Goal: Task Accomplishment & Management: Understand process/instructions

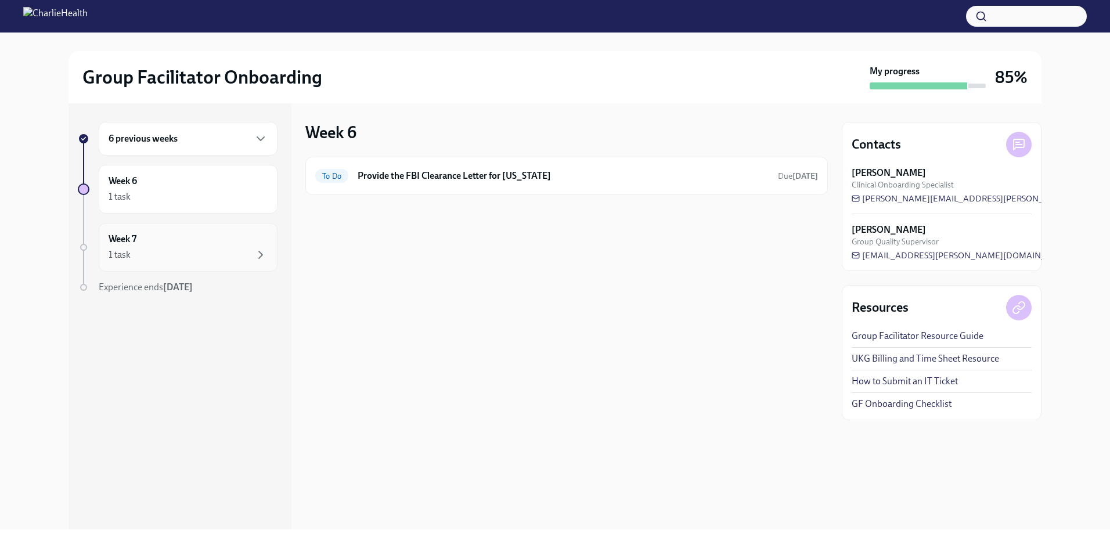
click at [165, 259] on div "1 task" at bounding box center [188, 255] width 159 height 14
click at [84, 248] on div at bounding box center [83, 247] width 7 height 7
click at [174, 195] on div "1 task" at bounding box center [188, 197] width 159 height 14
click at [82, 189] on div at bounding box center [84, 189] width 12 height 12
click at [902, 403] on link "GF Onboarding Checklist" at bounding box center [901, 403] width 100 height 13
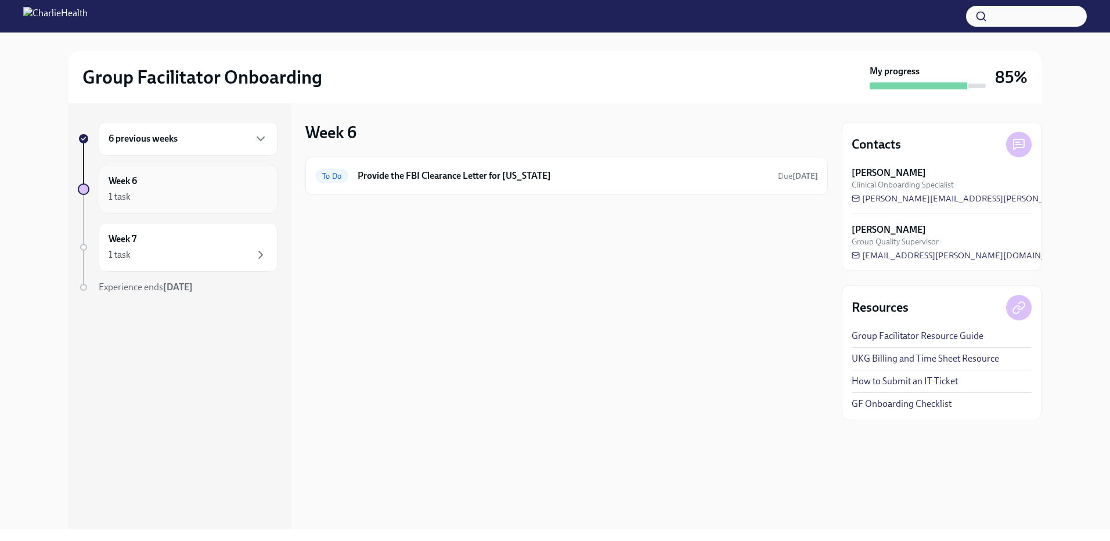
click at [131, 185] on h6 "Week 6" at bounding box center [123, 181] width 28 height 13
click at [133, 145] on div "6 previous weeks" at bounding box center [188, 139] width 159 height 14
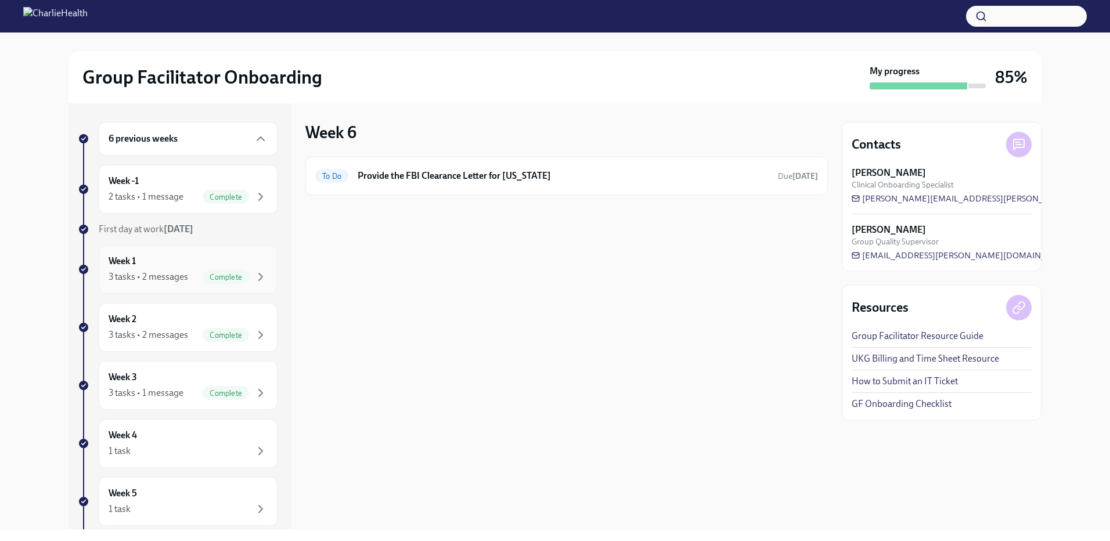
click at [178, 254] on div "Week 1 3 tasks • 2 messages Complete" at bounding box center [188, 269] width 179 height 49
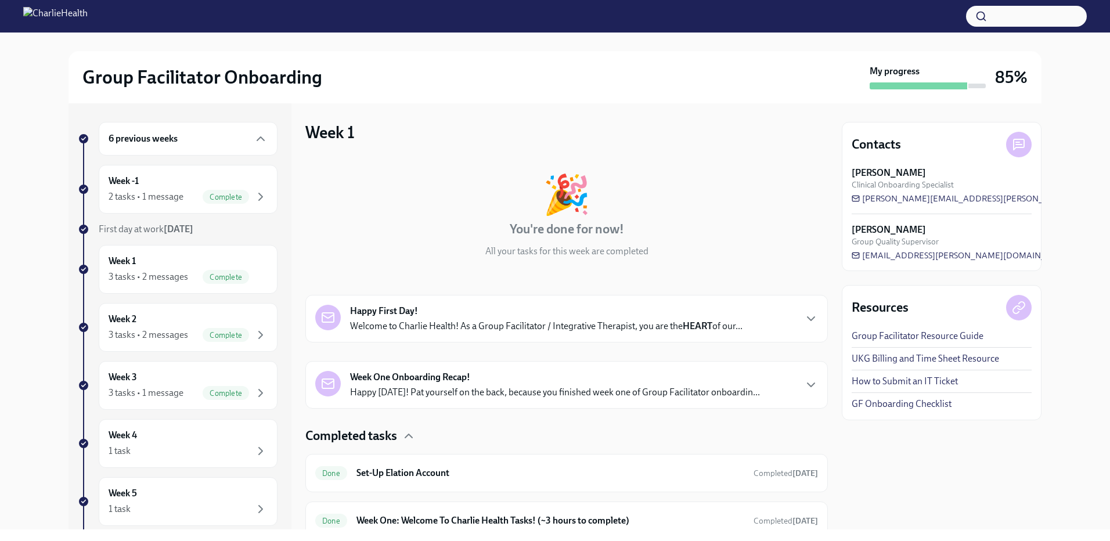
scroll to position [95, 0]
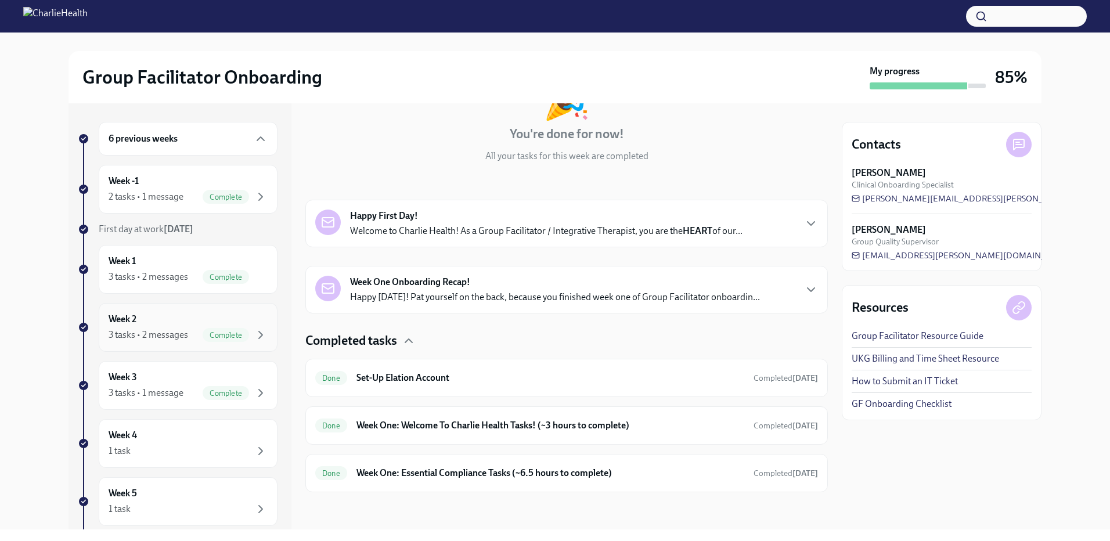
click at [190, 325] on div "Week 2 3 tasks • 2 messages Complete" at bounding box center [188, 327] width 159 height 29
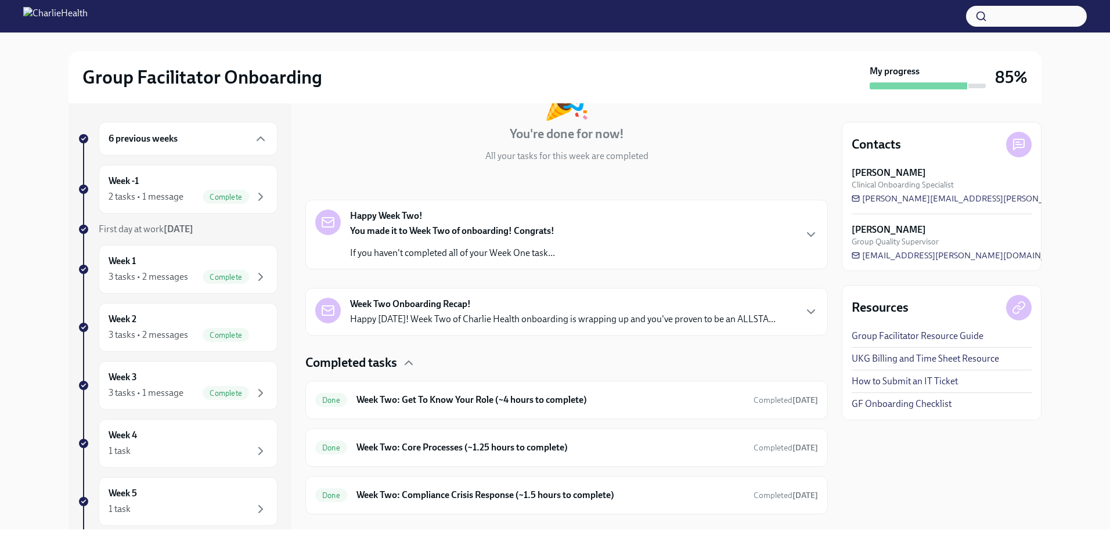
scroll to position [117, 0]
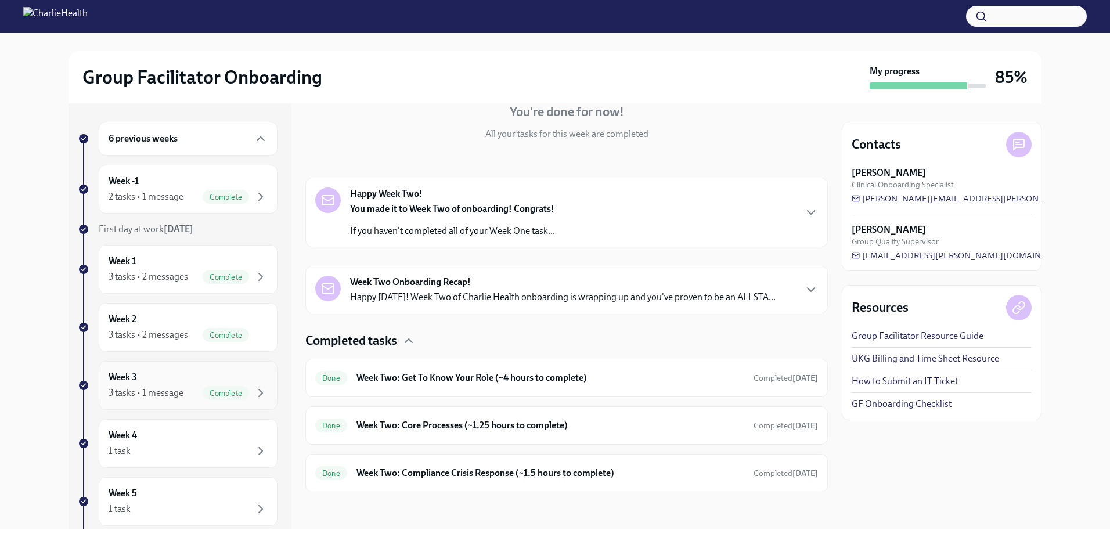
click at [161, 395] on div "3 tasks • 1 message" at bounding box center [146, 392] width 75 height 13
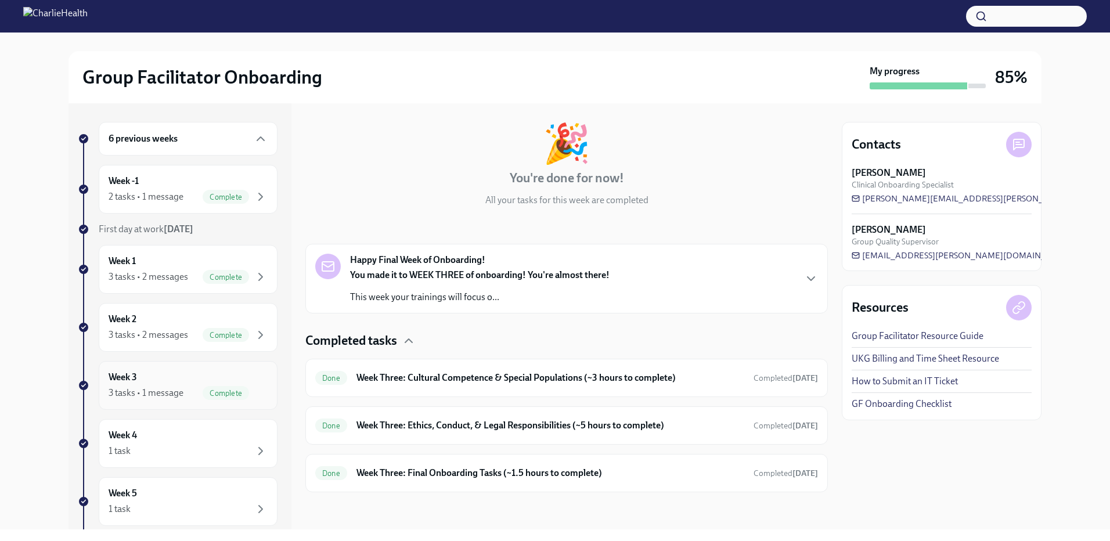
scroll to position [51, 0]
click at [208, 447] on div "1 task" at bounding box center [188, 451] width 159 height 14
